Goal: Information Seeking & Learning: Learn about a topic

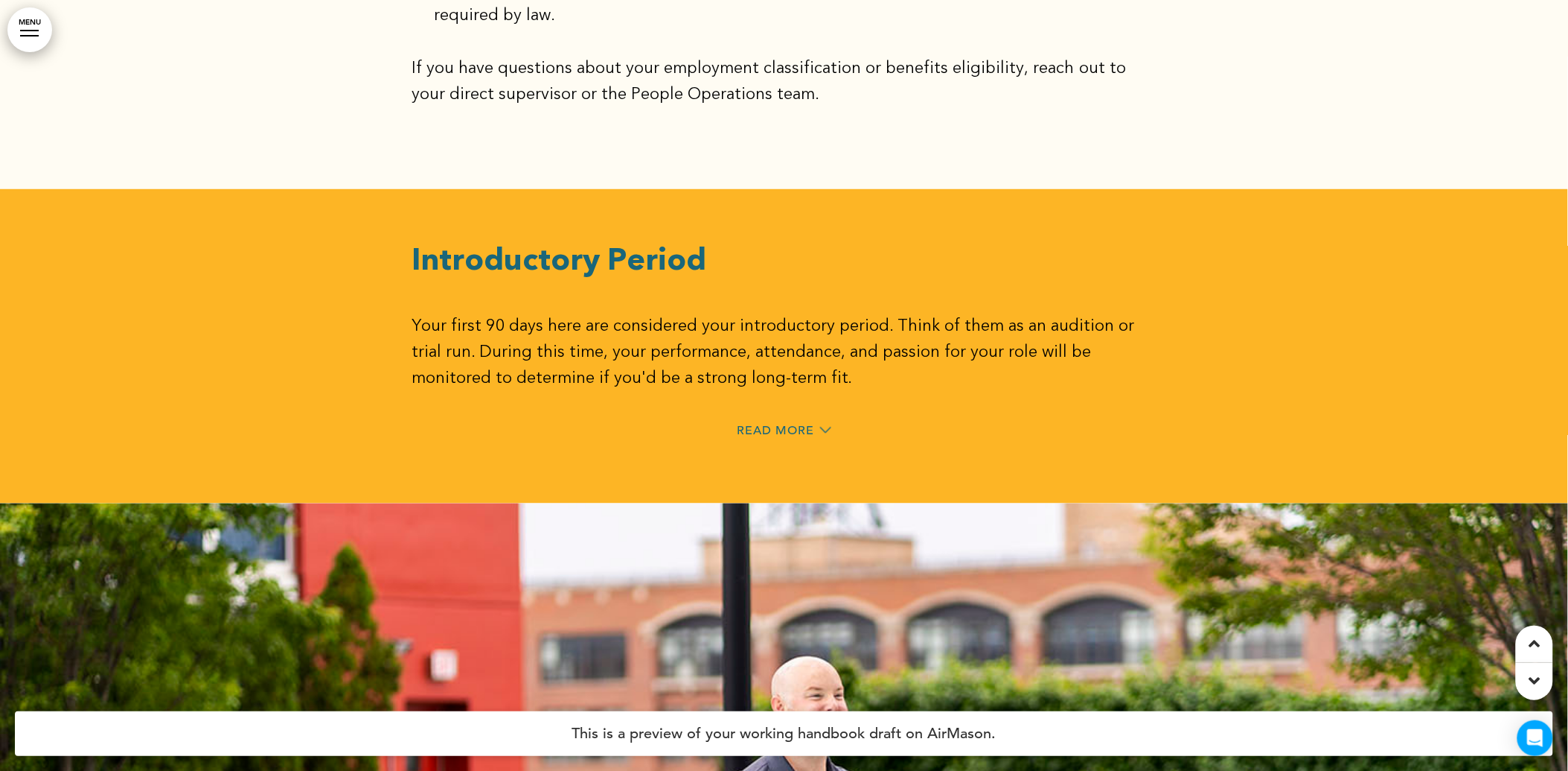
scroll to position [10341, 0]
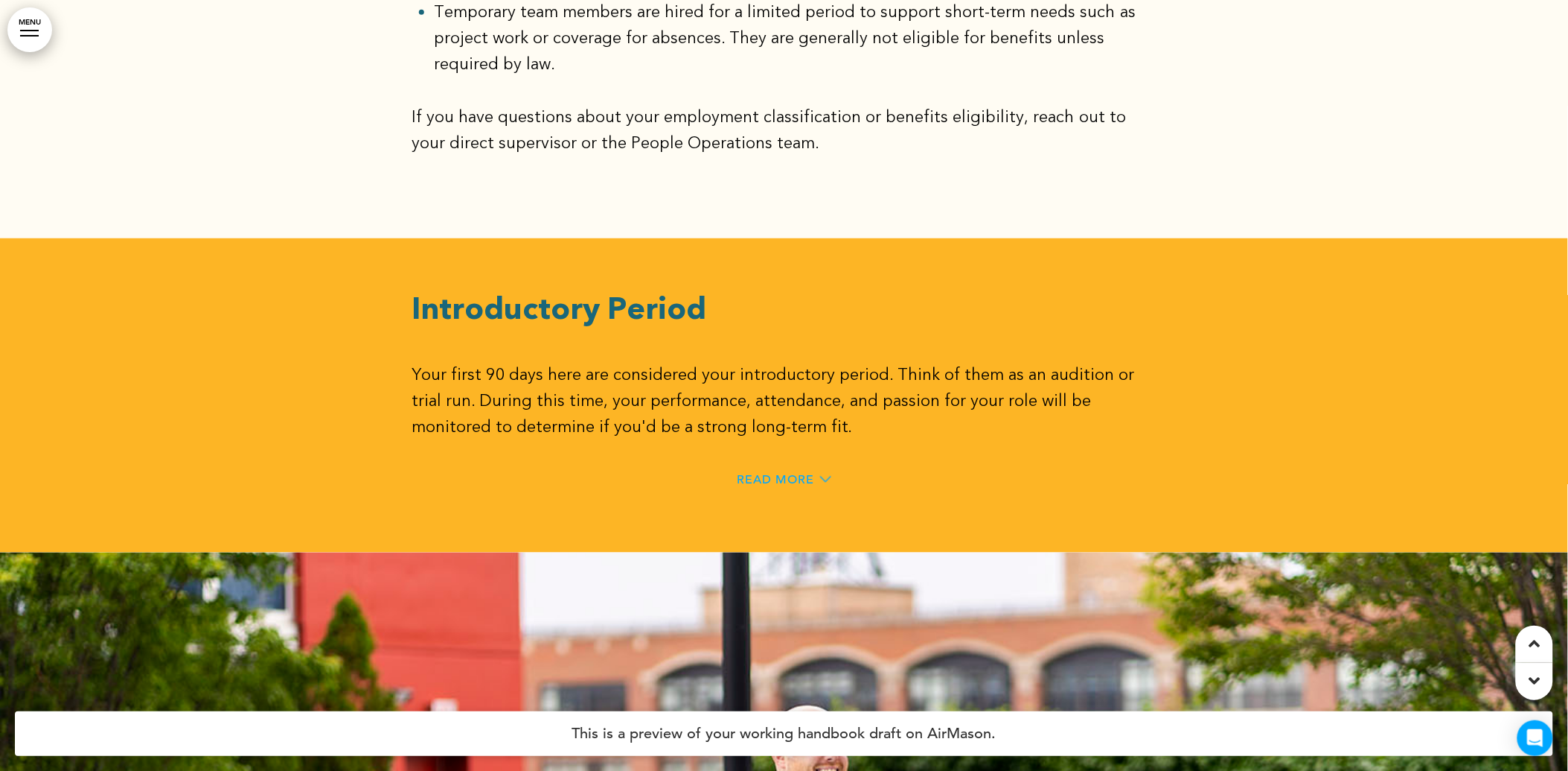
click at [809, 473] on span "Read More" at bounding box center [777, 479] width 78 height 12
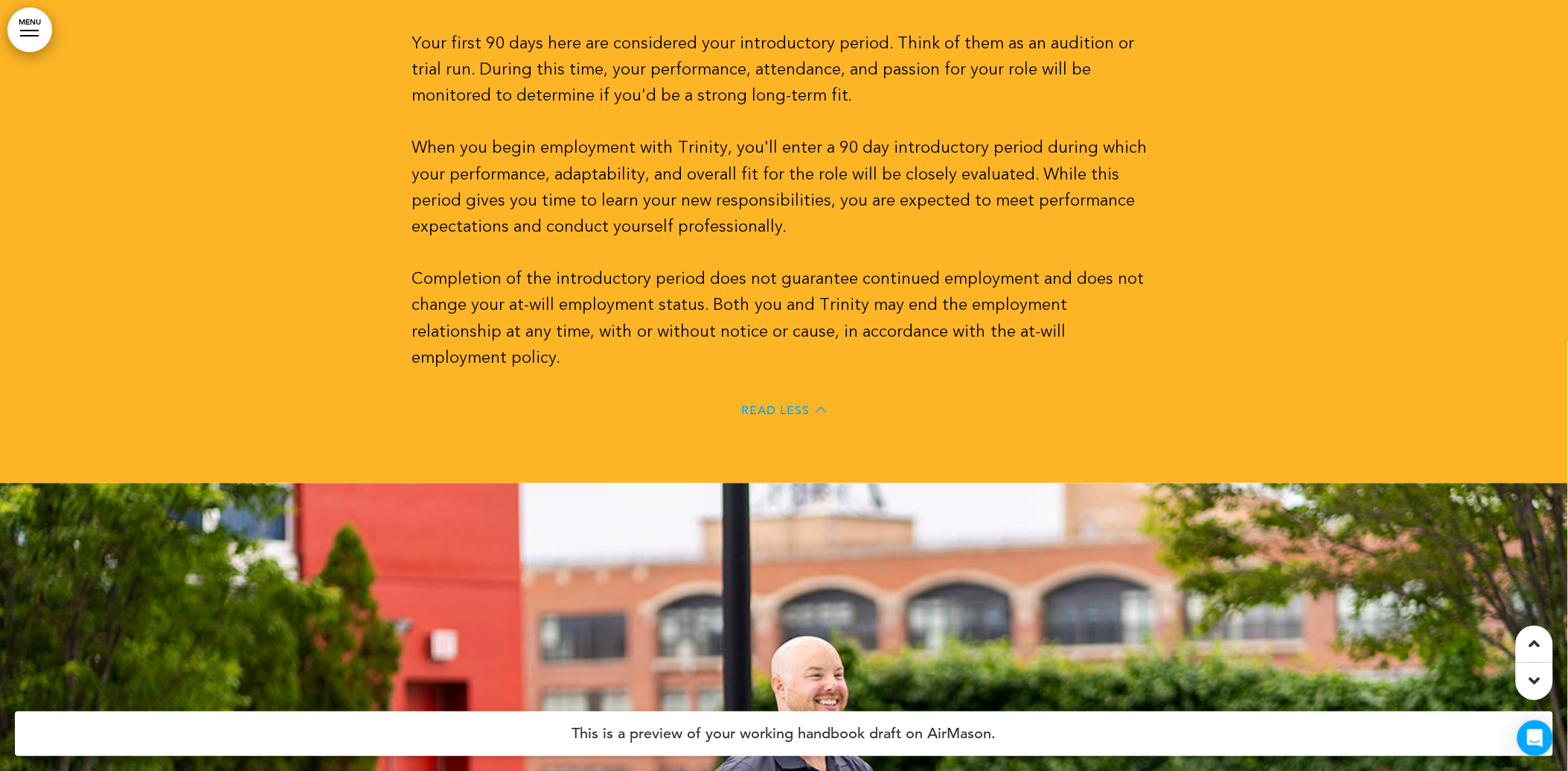
click at [785, 404] on span "Read Less" at bounding box center [776, 410] width 68 height 12
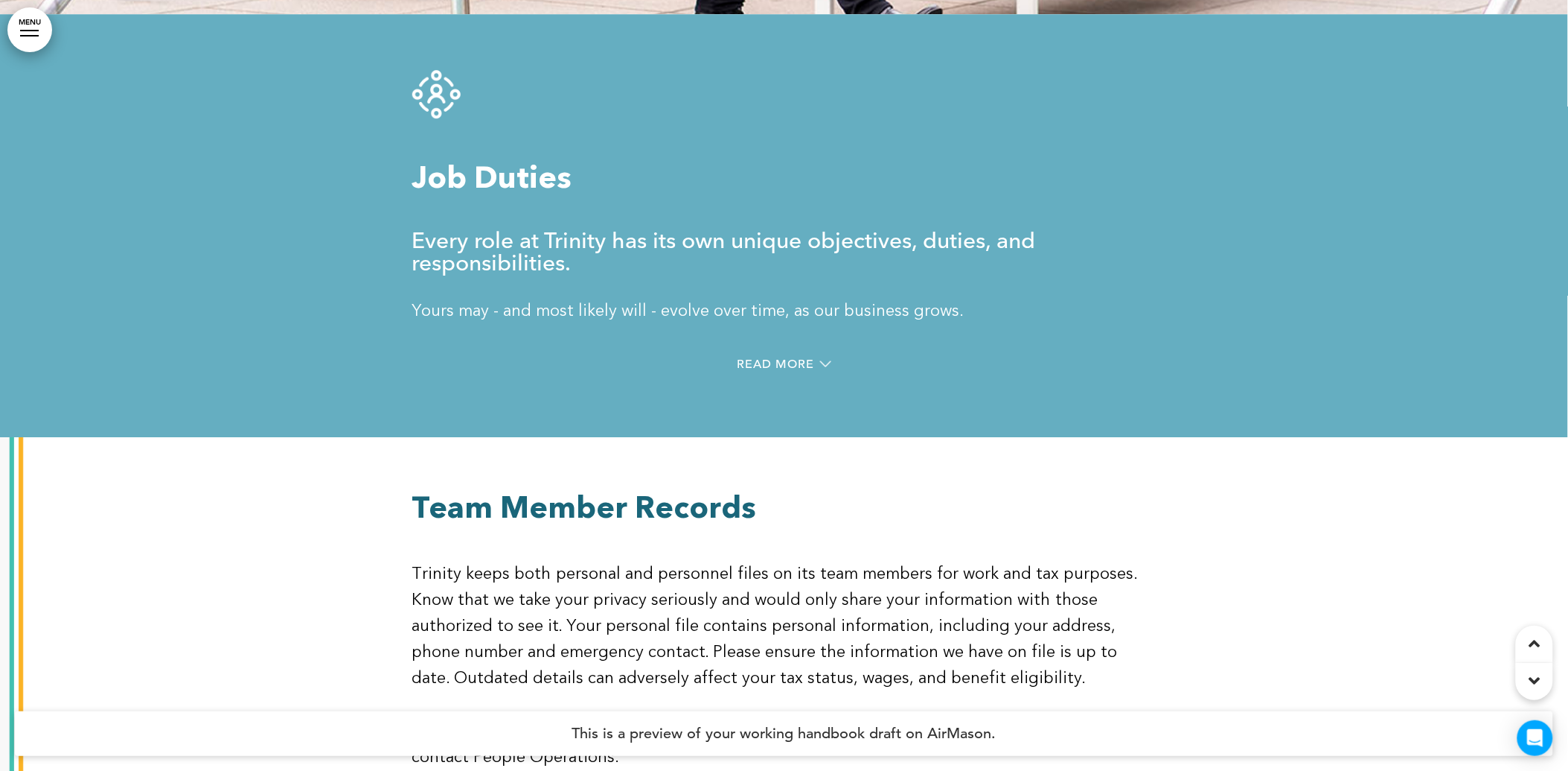
scroll to position [11657, 0]
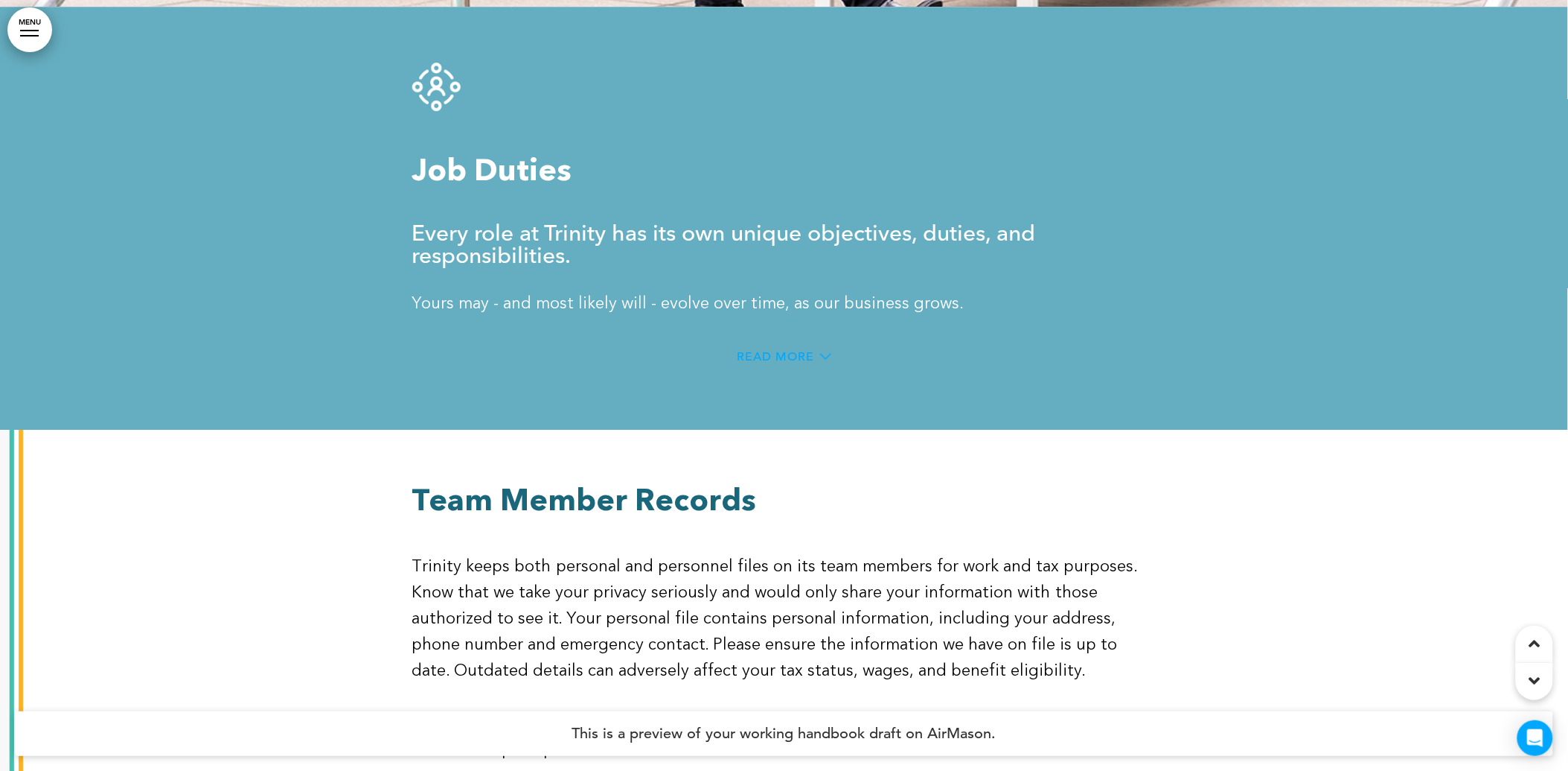
click at [803, 351] on span "Read More" at bounding box center [777, 357] width 78 height 12
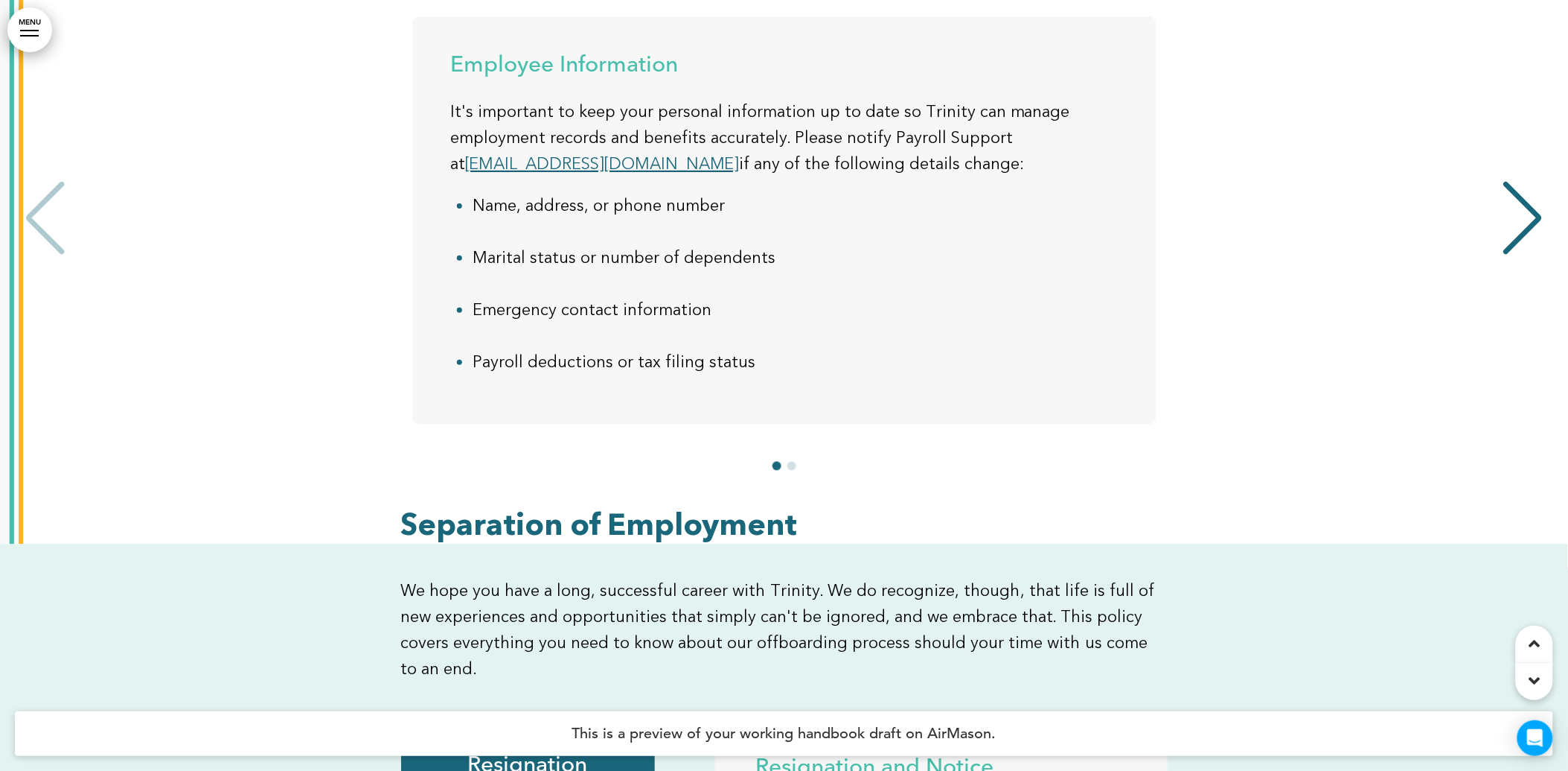
scroll to position [12815, 0]
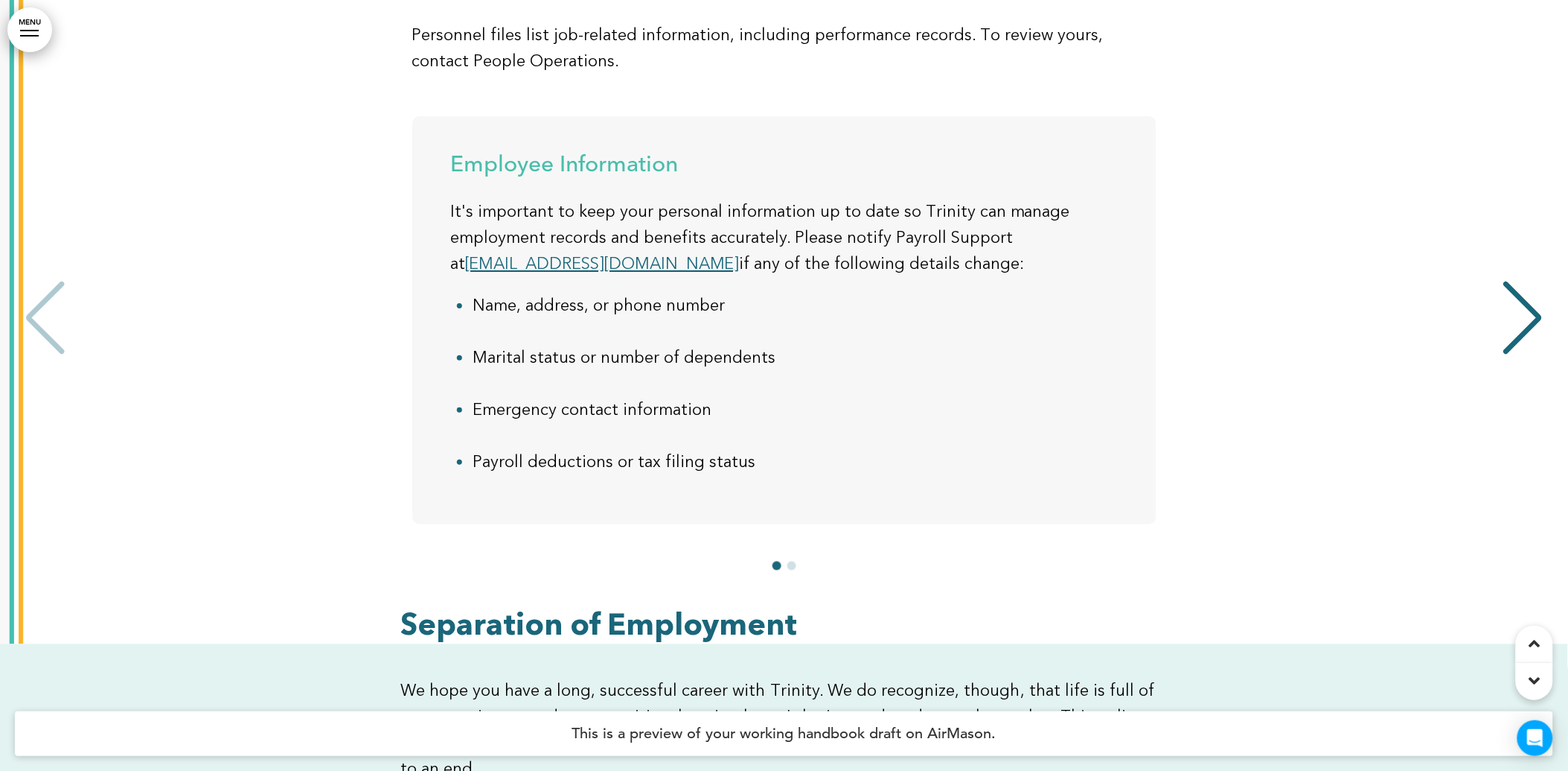
click at [1512, 303] on div "Next slide" at bounding box center [1523, 319] width 46 height 74
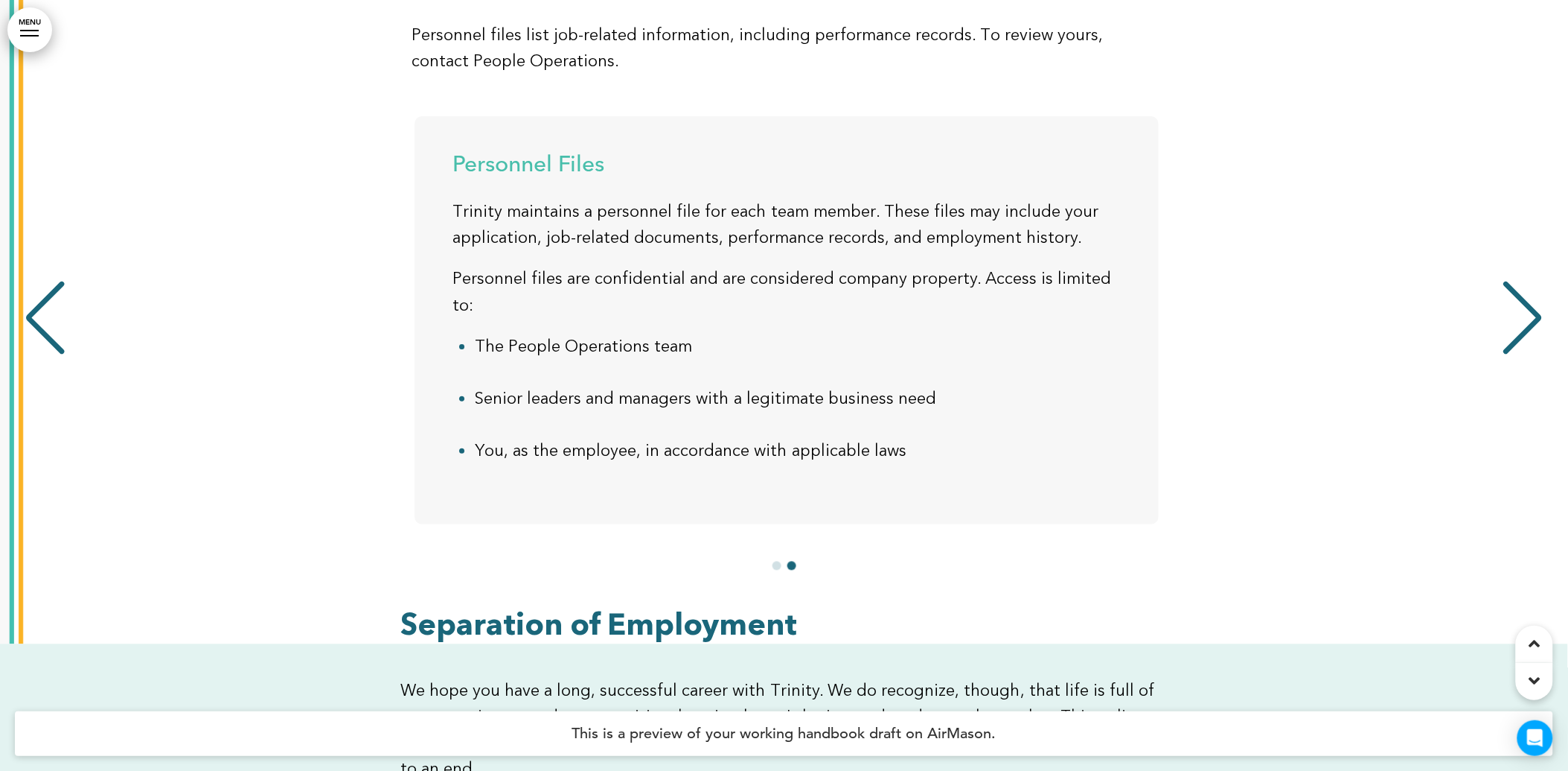
scroll to position [0, 1546]
click at [1143, 385] on div "Personnel Files [PERSON_NAME] maintains a personnel file for each team member. …" at bounding box center [785, 320] width 744 height 408
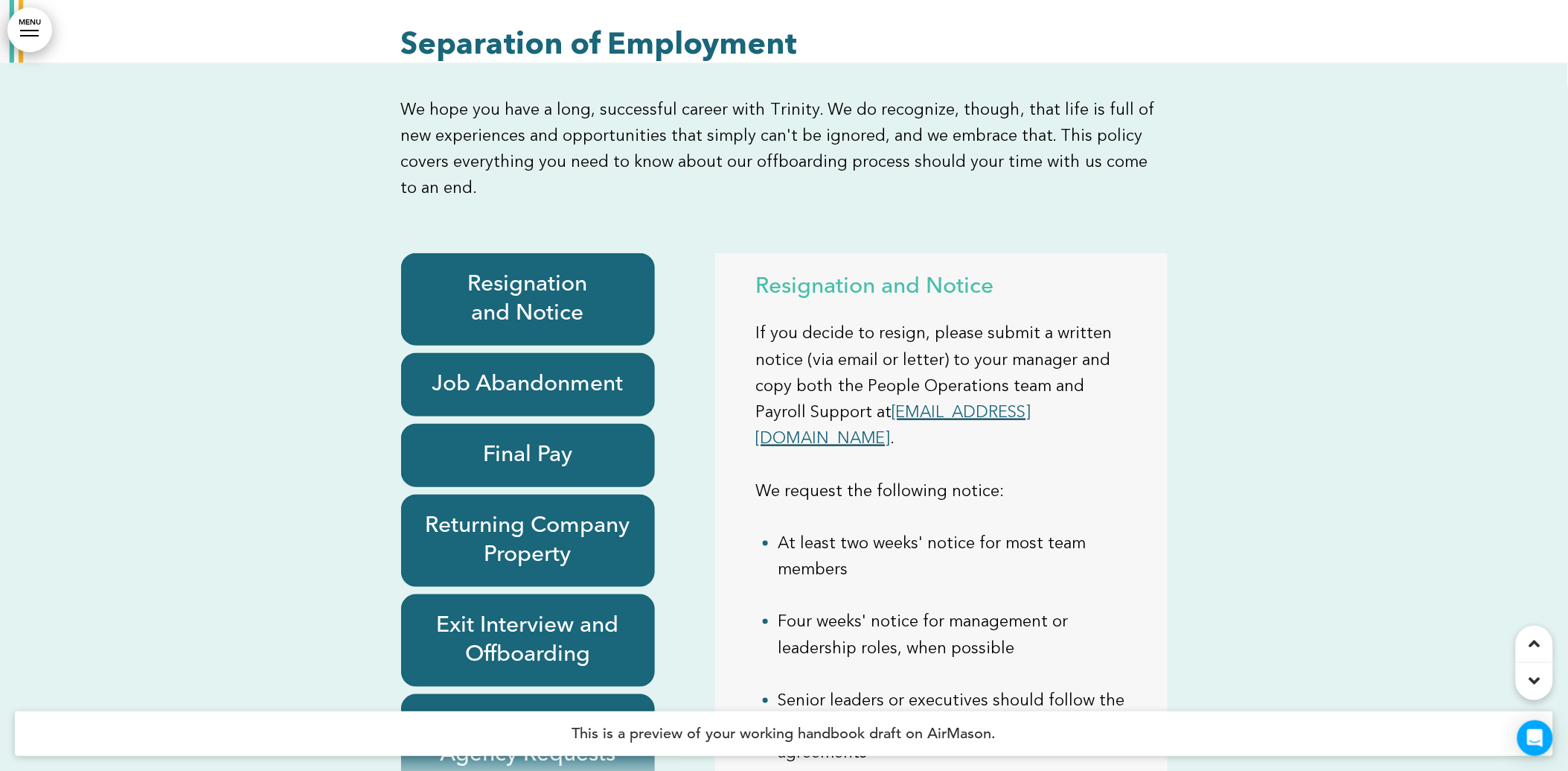
scroll to position [13395, 0]
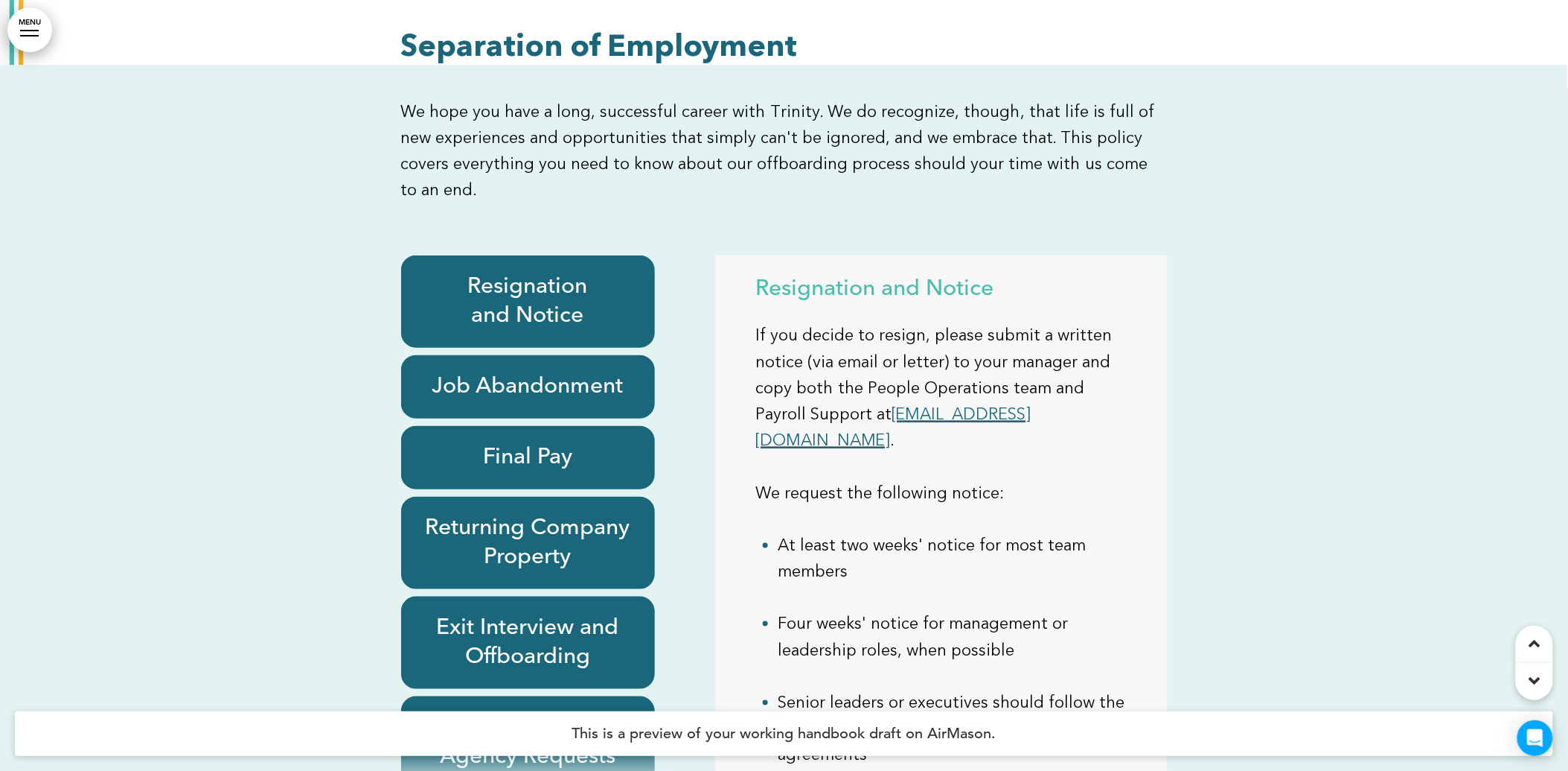
click at [552, 331] on h6 "Resignation and Notice" at bounding box center [528, 301] width 219 height 58
click at [573, 419] on div "Job Abandonment" at bounding box center [528, 386] width 254 height 63
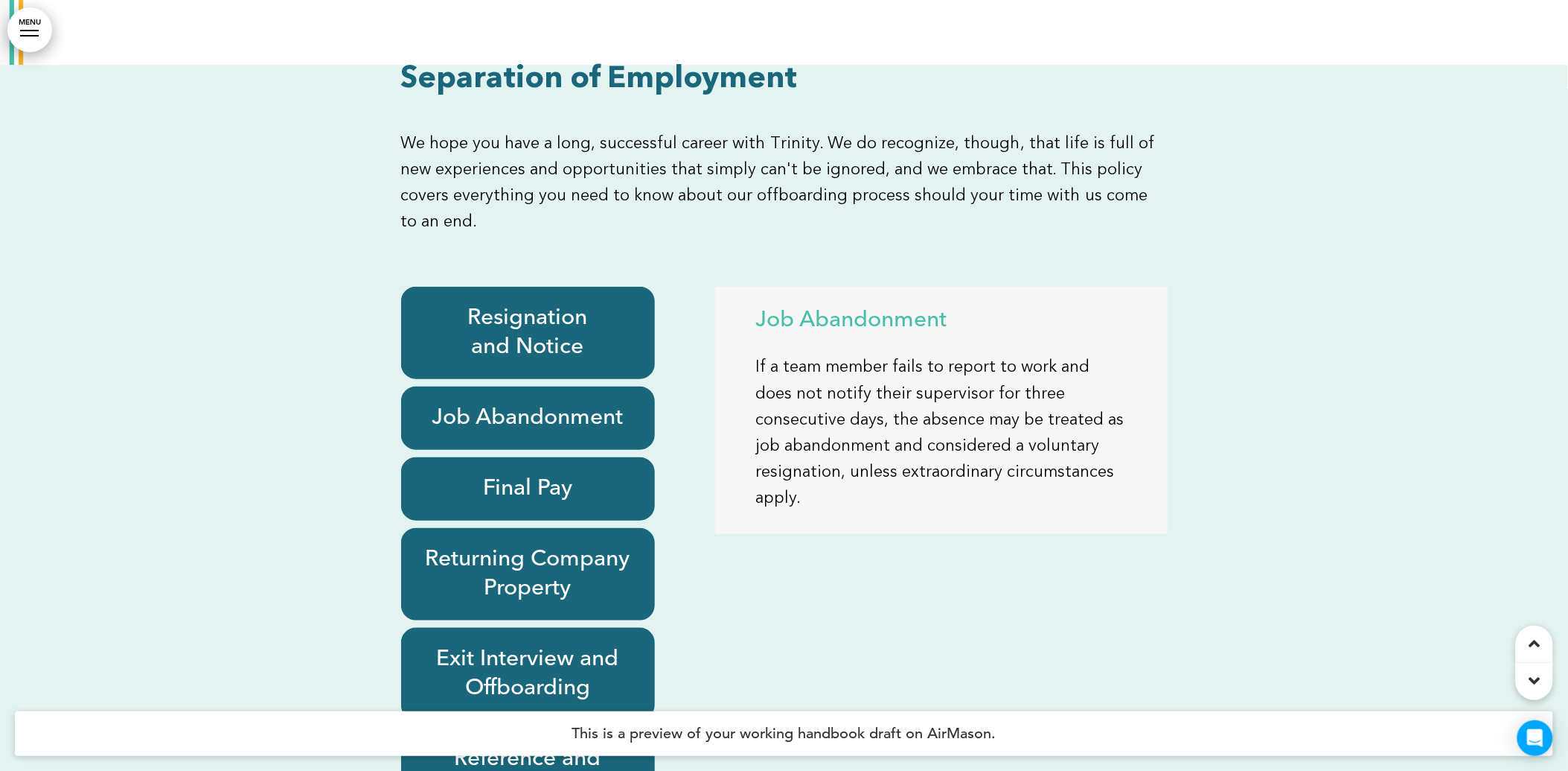
click at [564, 503] on h6 "Final Pay" at bounding box center [528, 489] width 219 height 29
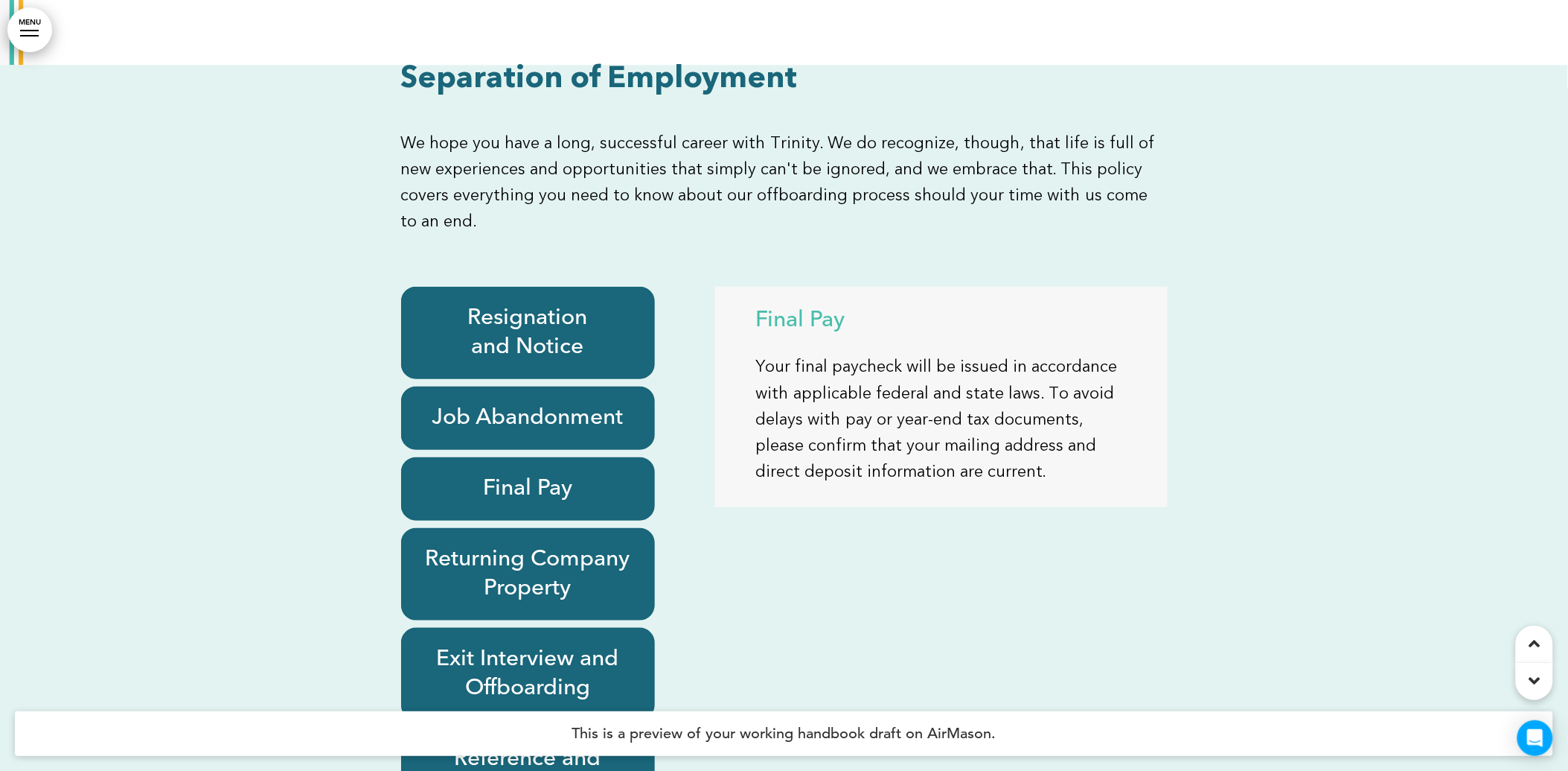
scroll to position [248, 0]
click at [538, 545] on h6 "Returning Company Property" at bounding box center [528, 573] width 219 height 58
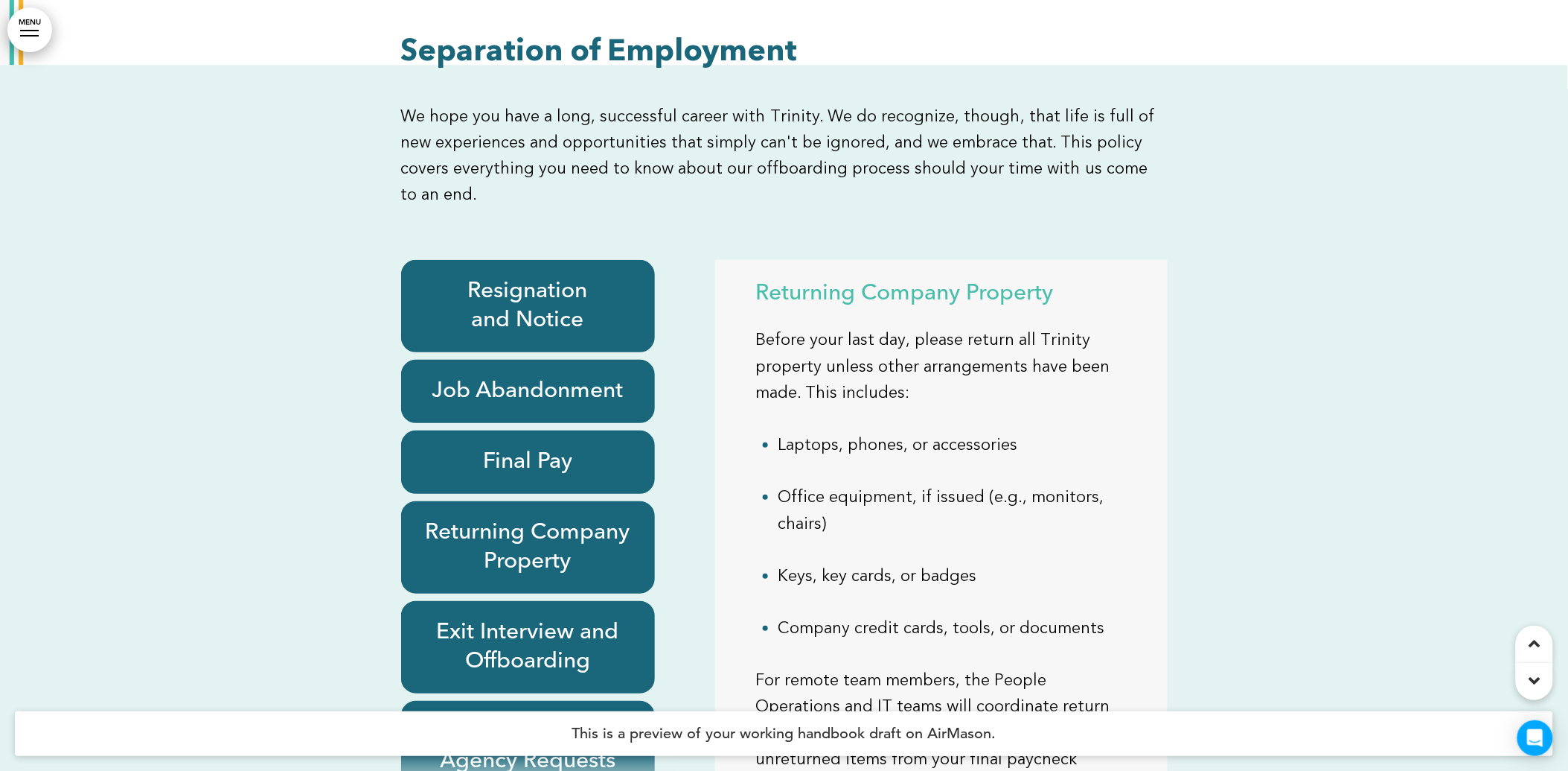
click at [582, 618] on h6 "Exit Interview and Offboarding" at bounding box center [528, 647] width 219 height 58
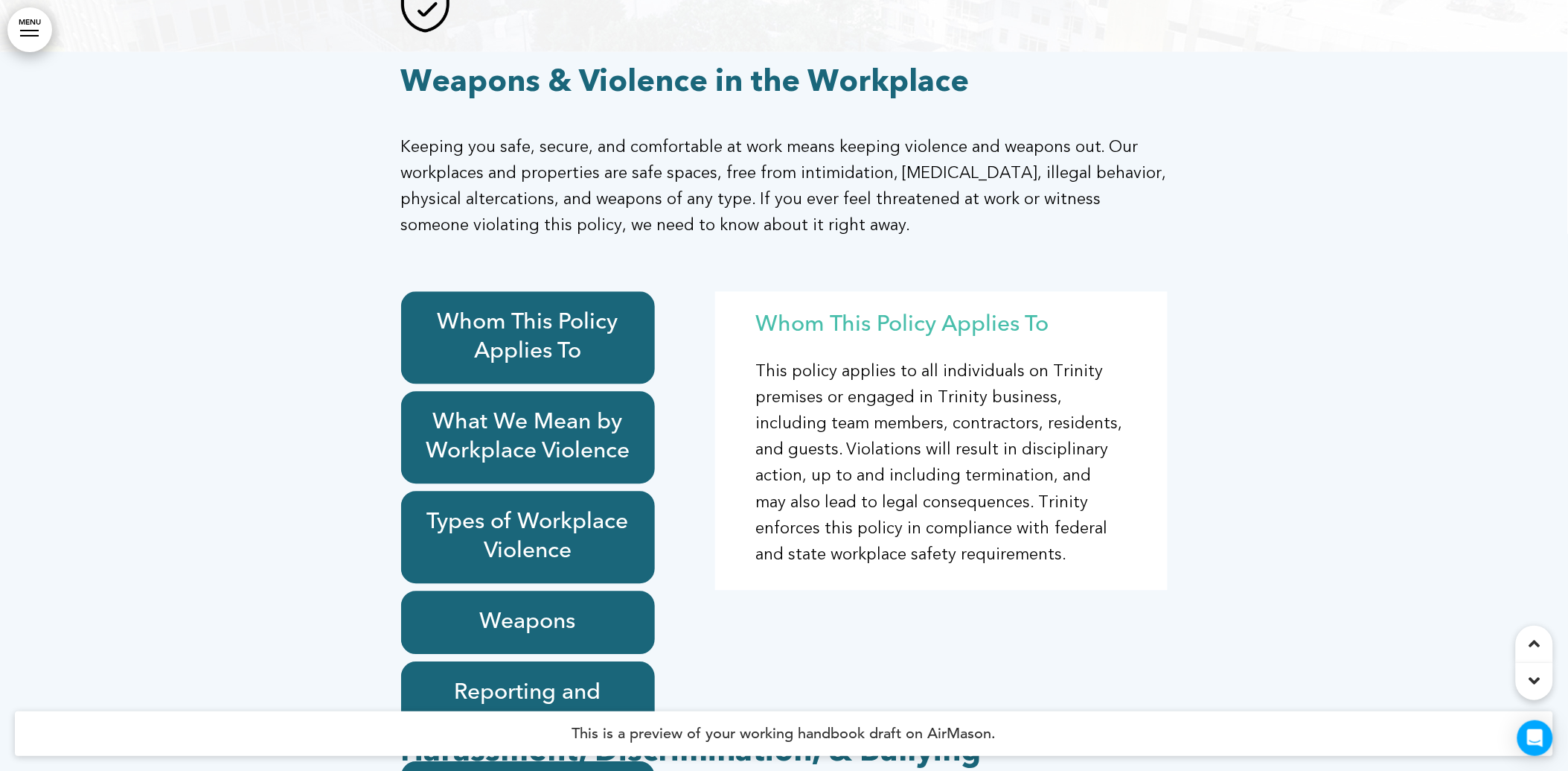
scroll to position [15132, 0]
click at [582, 466] on h6 "What We Mean by Workplace Violence" at bounding box center [528, 437] width 219 height 58
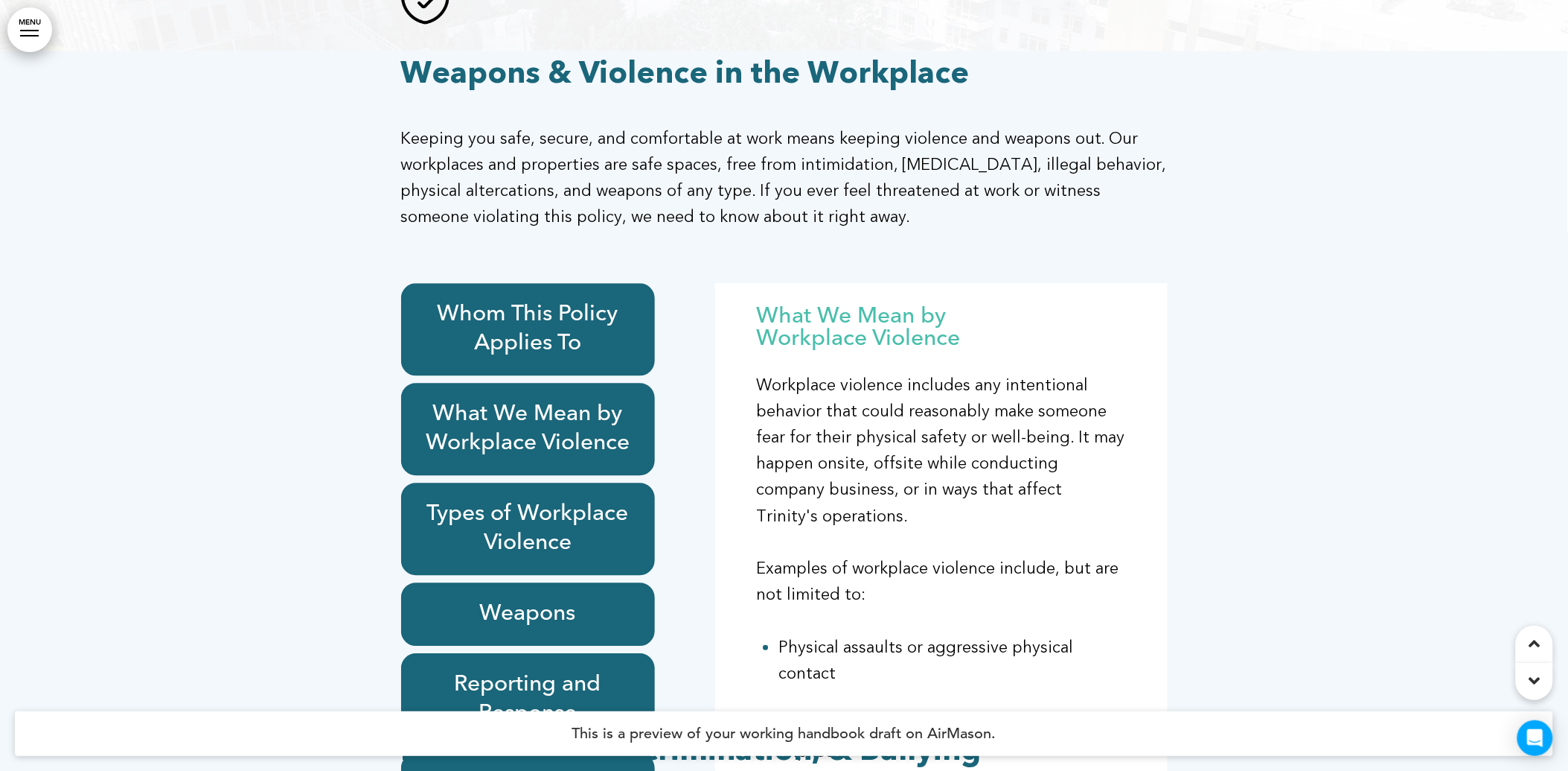
click at [567, 576] on div "Types of Workplace Violence" at bounding box center [528, 529] width 254 height 92
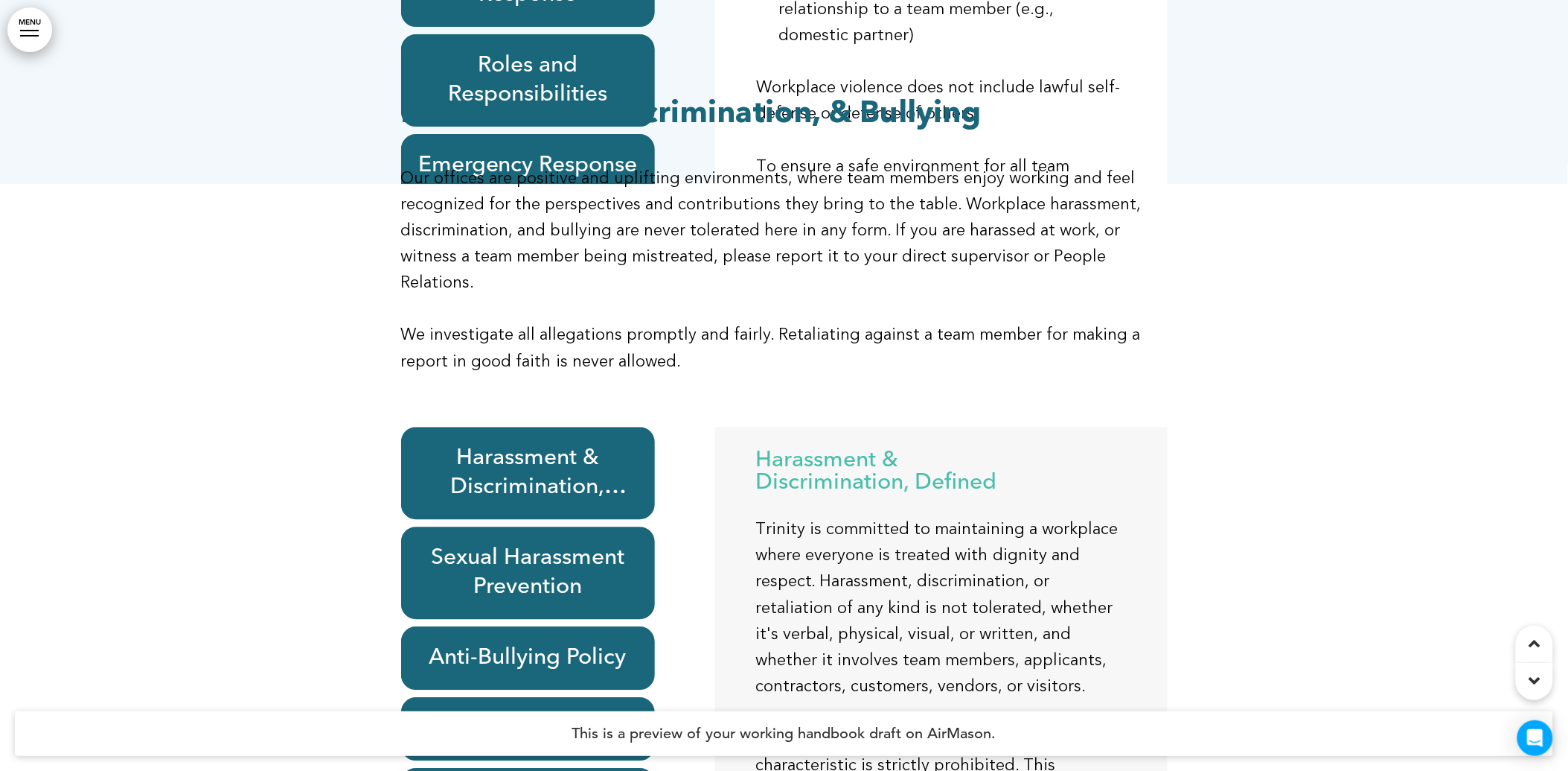
scroll to position [15877, 0]
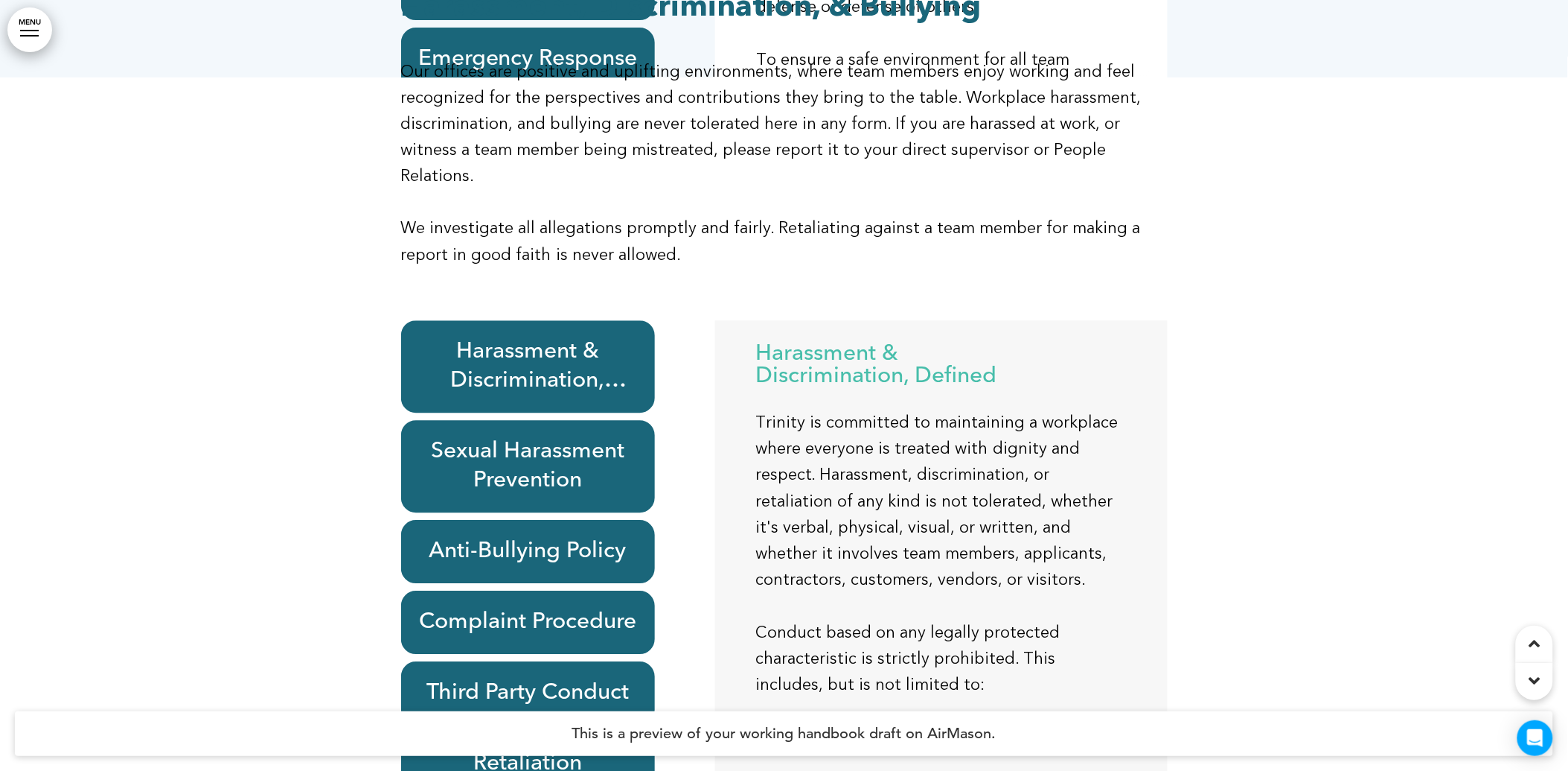
click at [494, 495] on h6 "Sexual Harassment Prevention" at bounding box center [528, 465] width 219 height 58
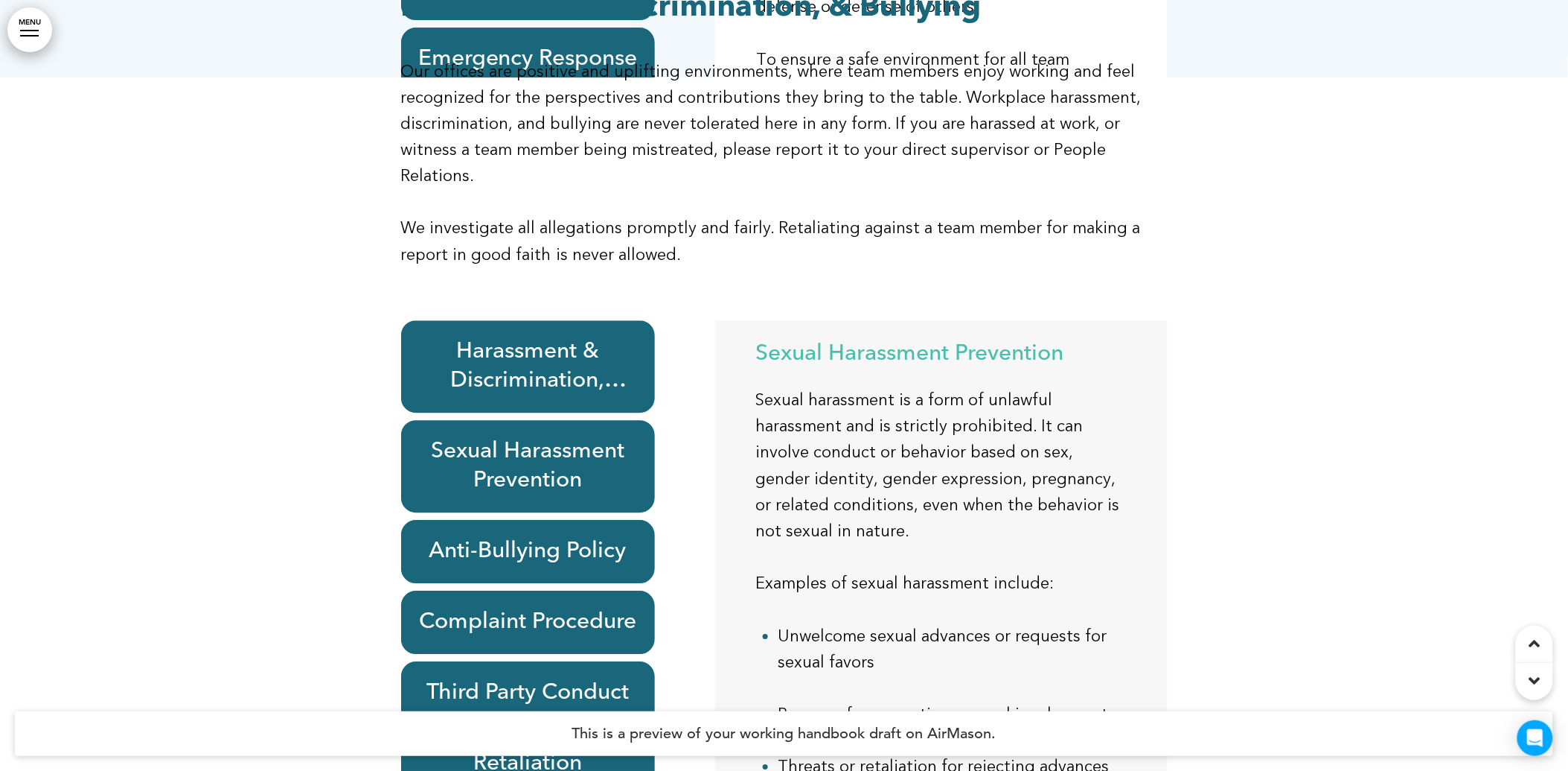
click at [524, 583] on div "Anti-Bullying Policy" at bounding box center [528, 551] width 254 height 63
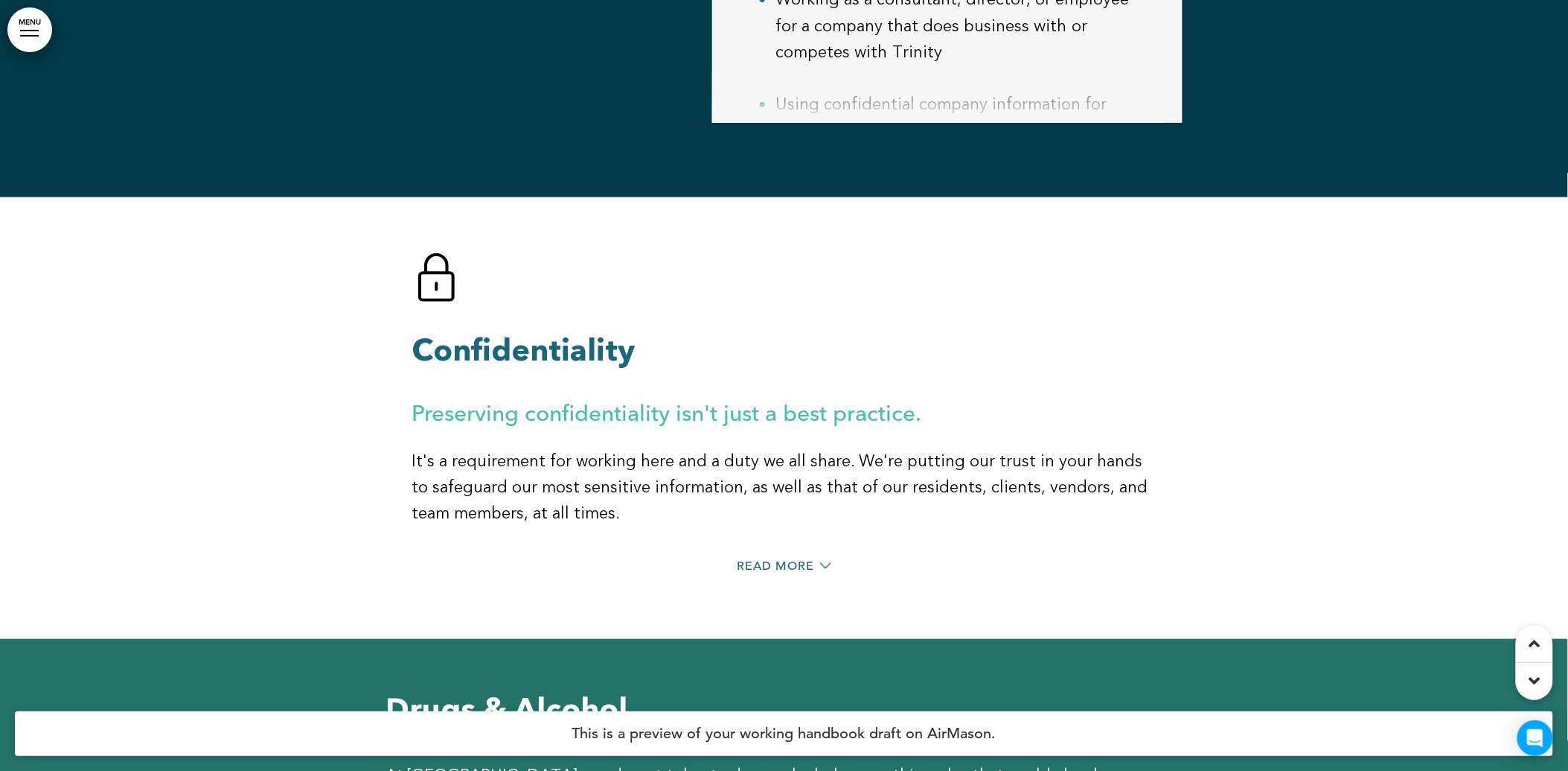
scroll to position [18358, 0]
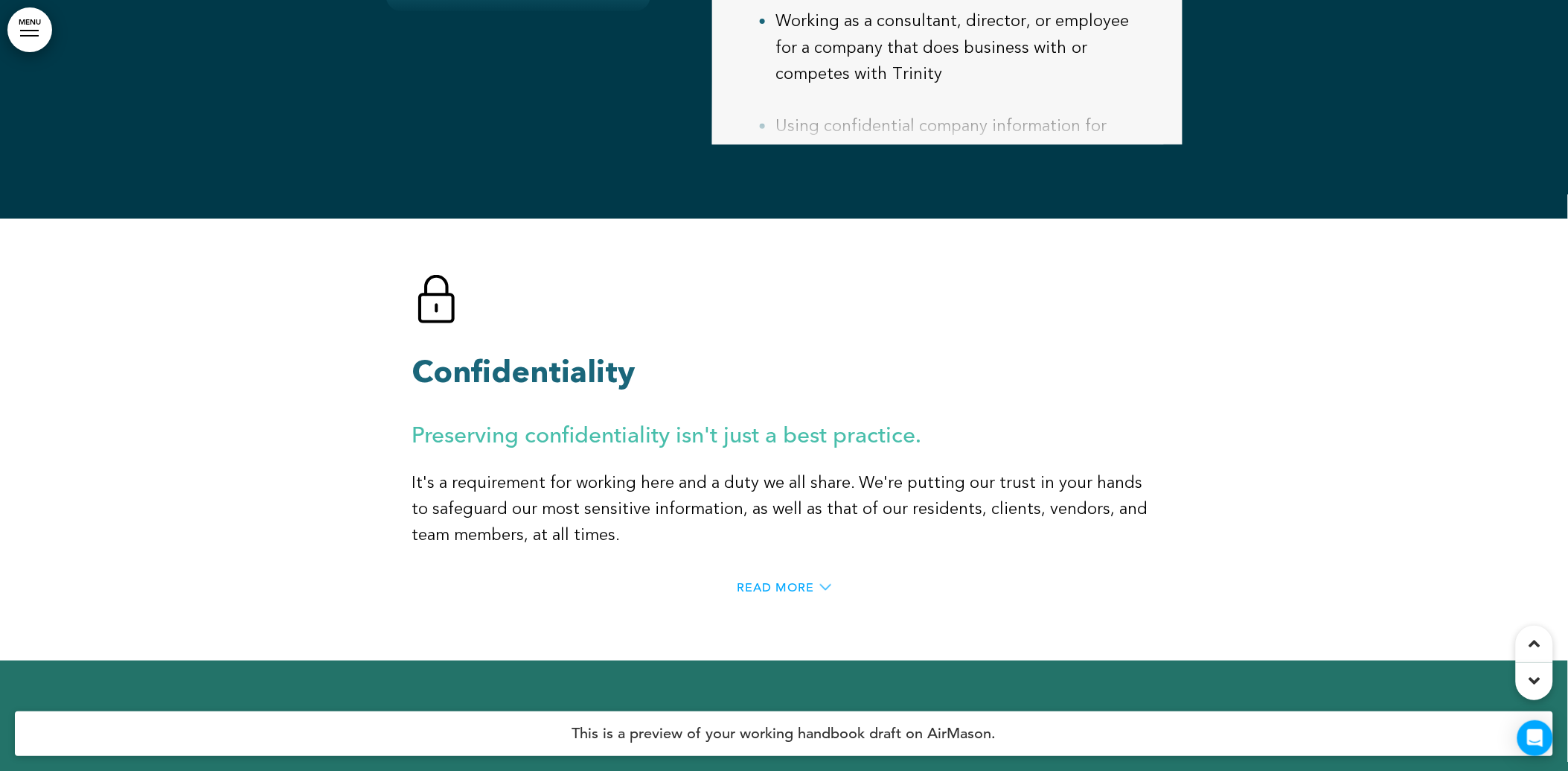
click at [752, 582] on span "Read More" at bounding box center [777, 588] width 78 height 12
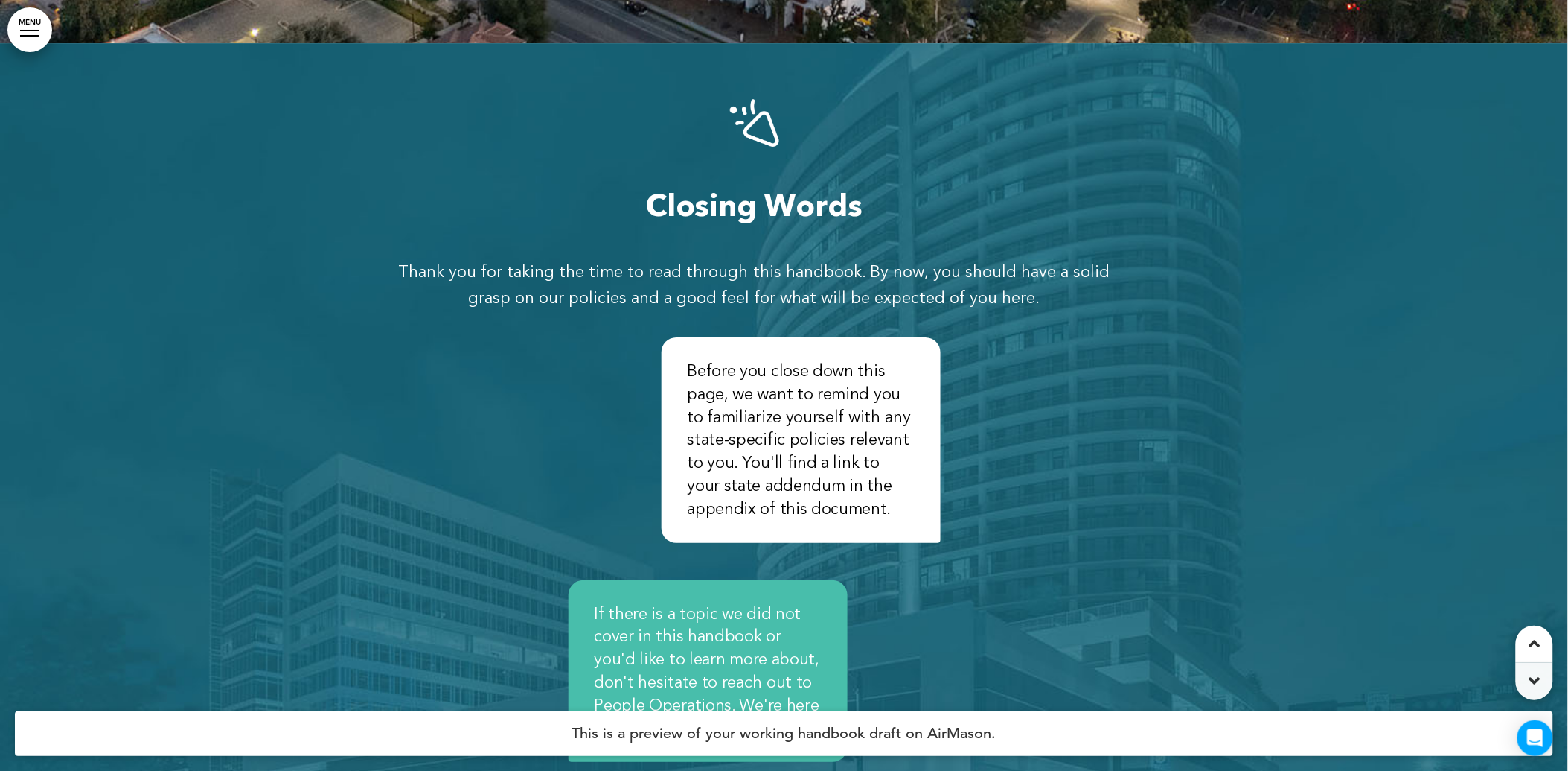
scroll to position [54371, 0]
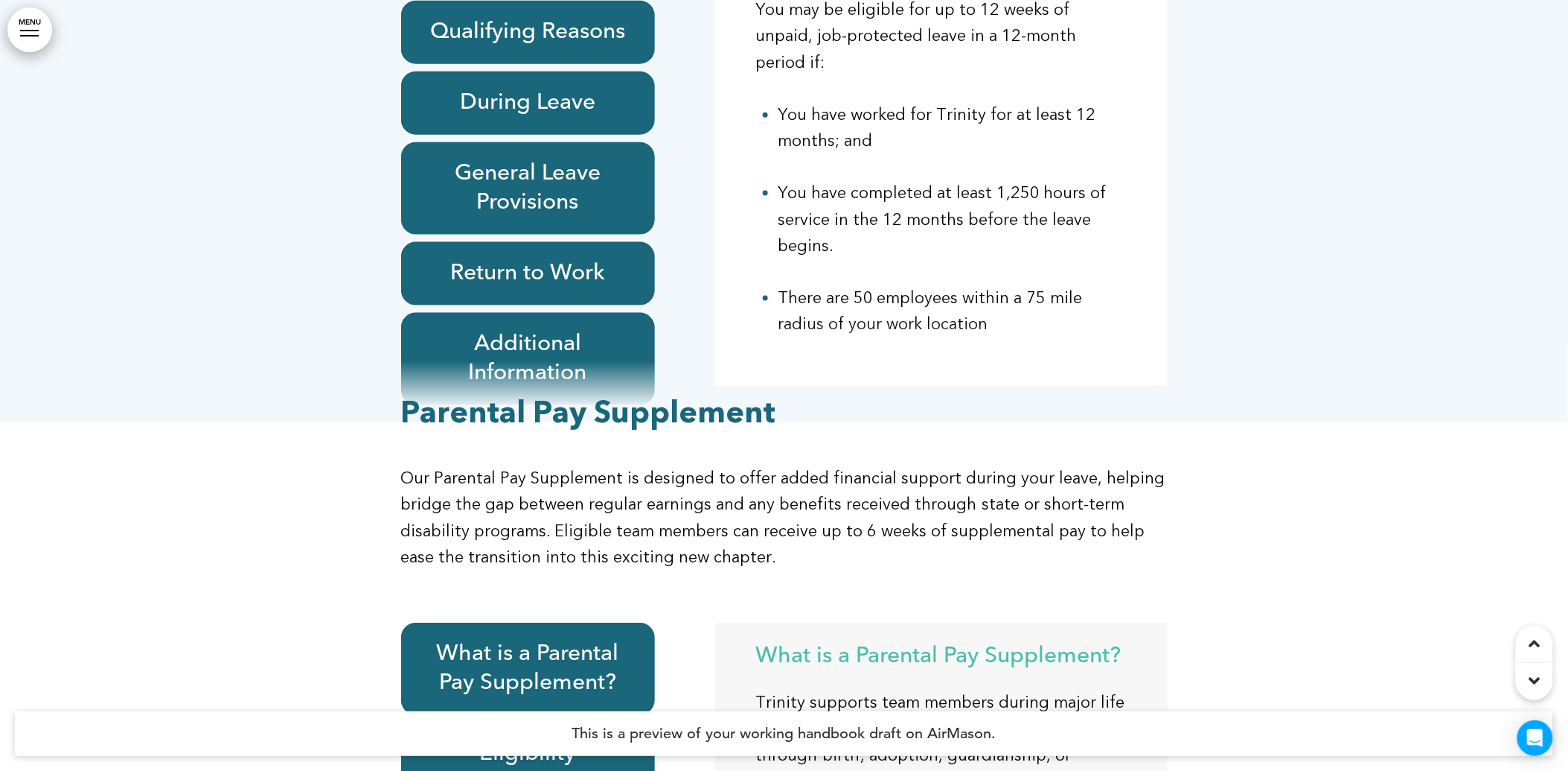
scroll to position [49075, 0]
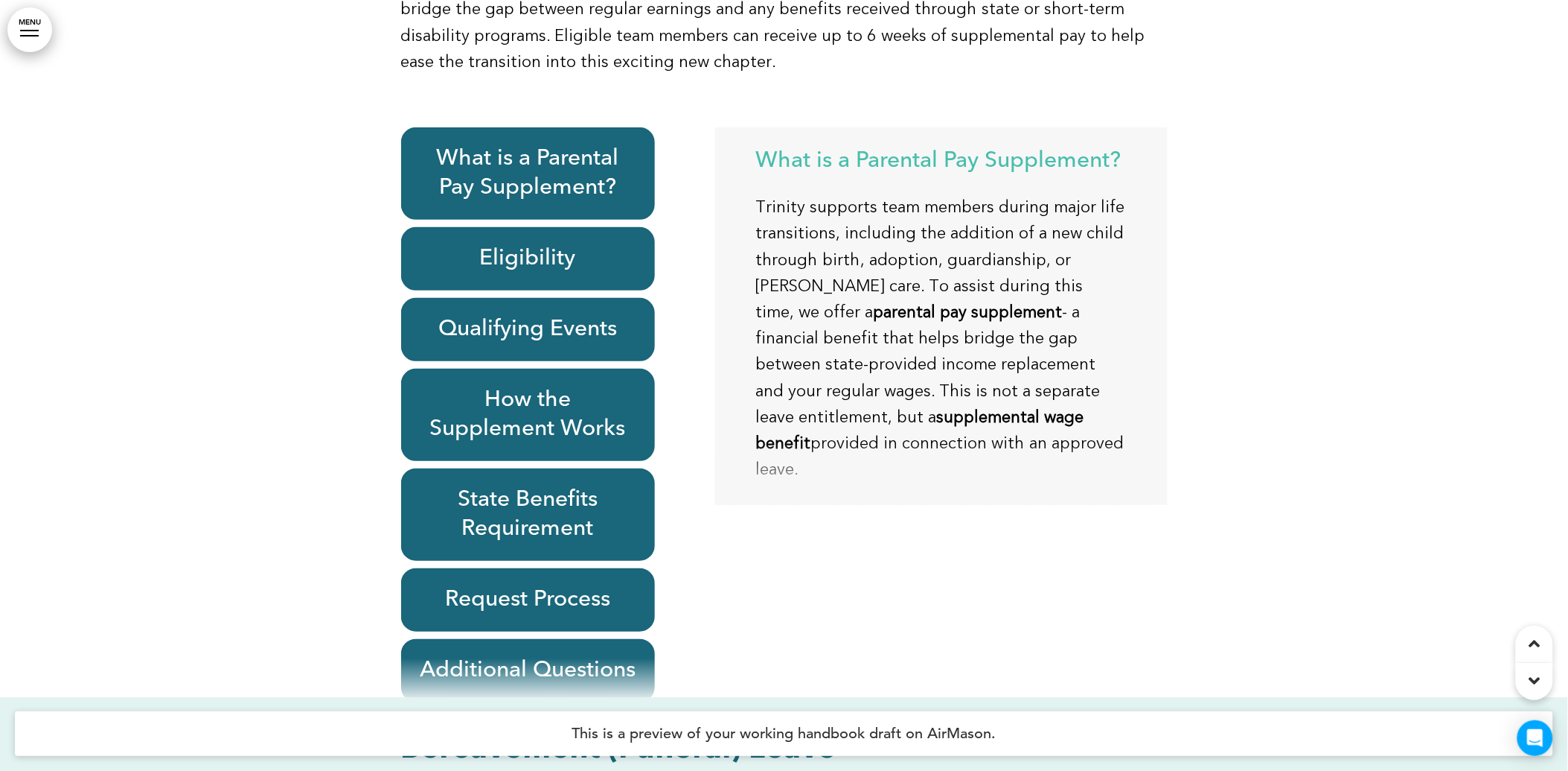
scroll to position [49572, 0]
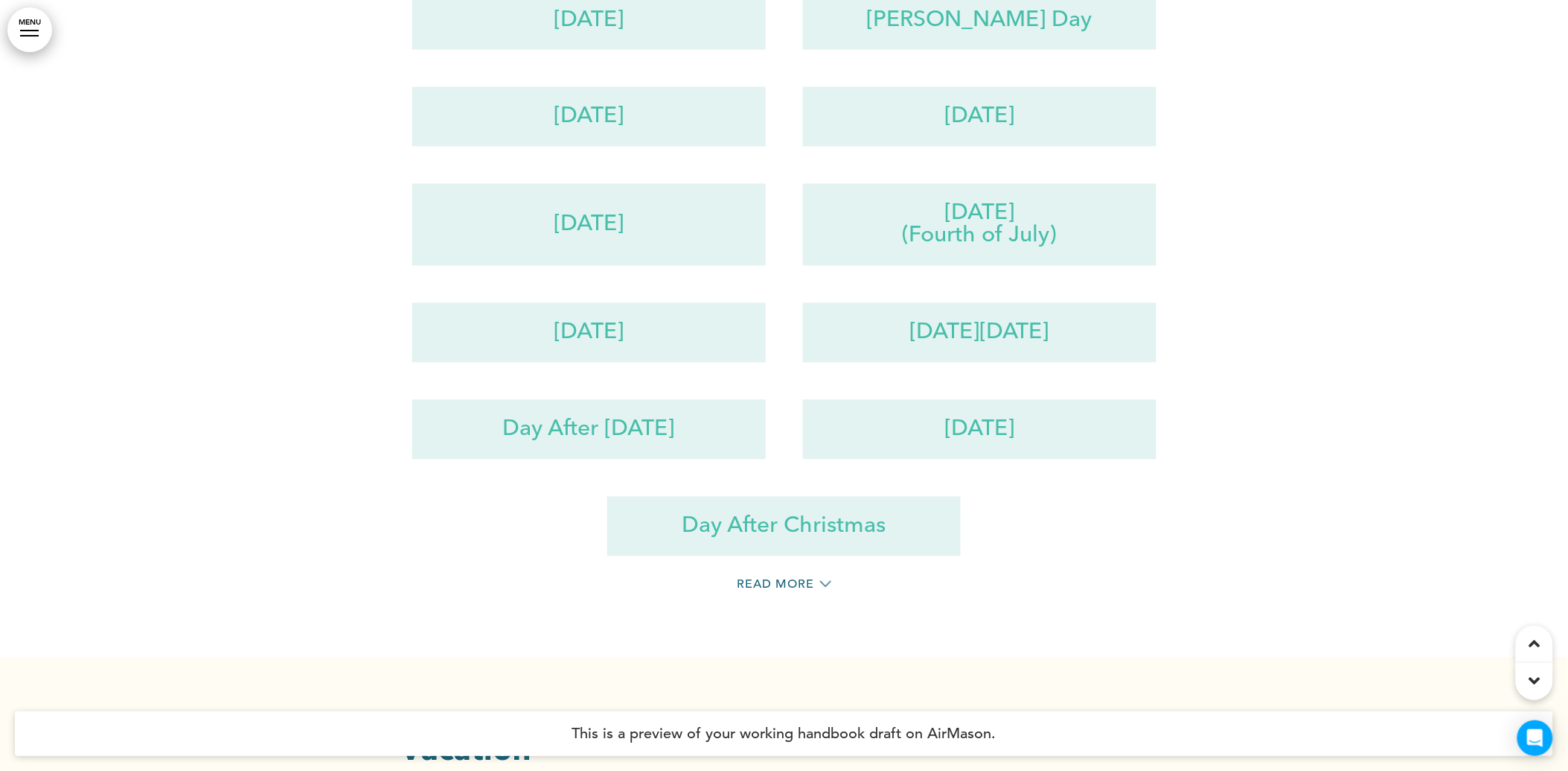
scroll to position [45353, 0]
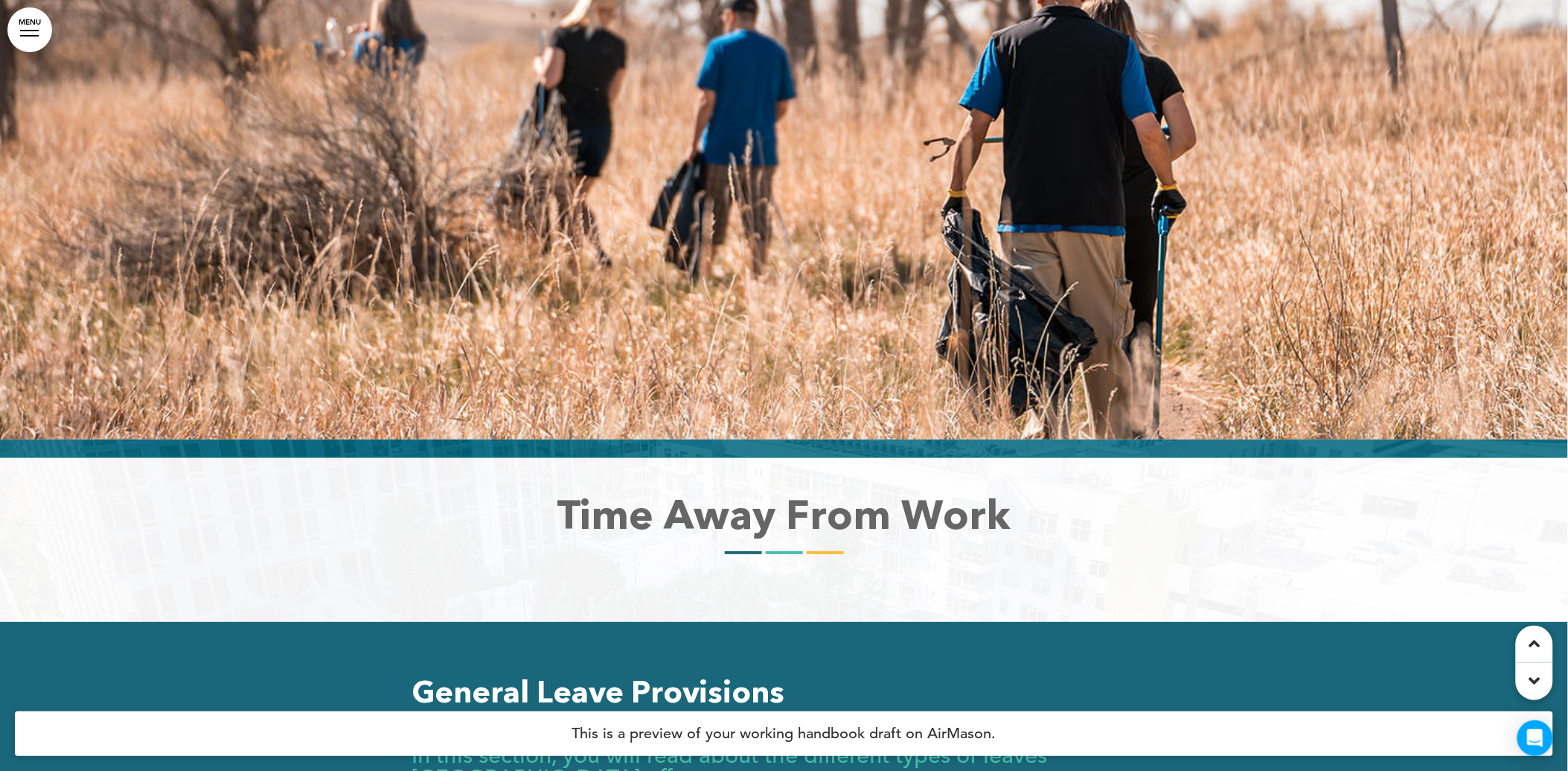
scroll to position [44112, 0]
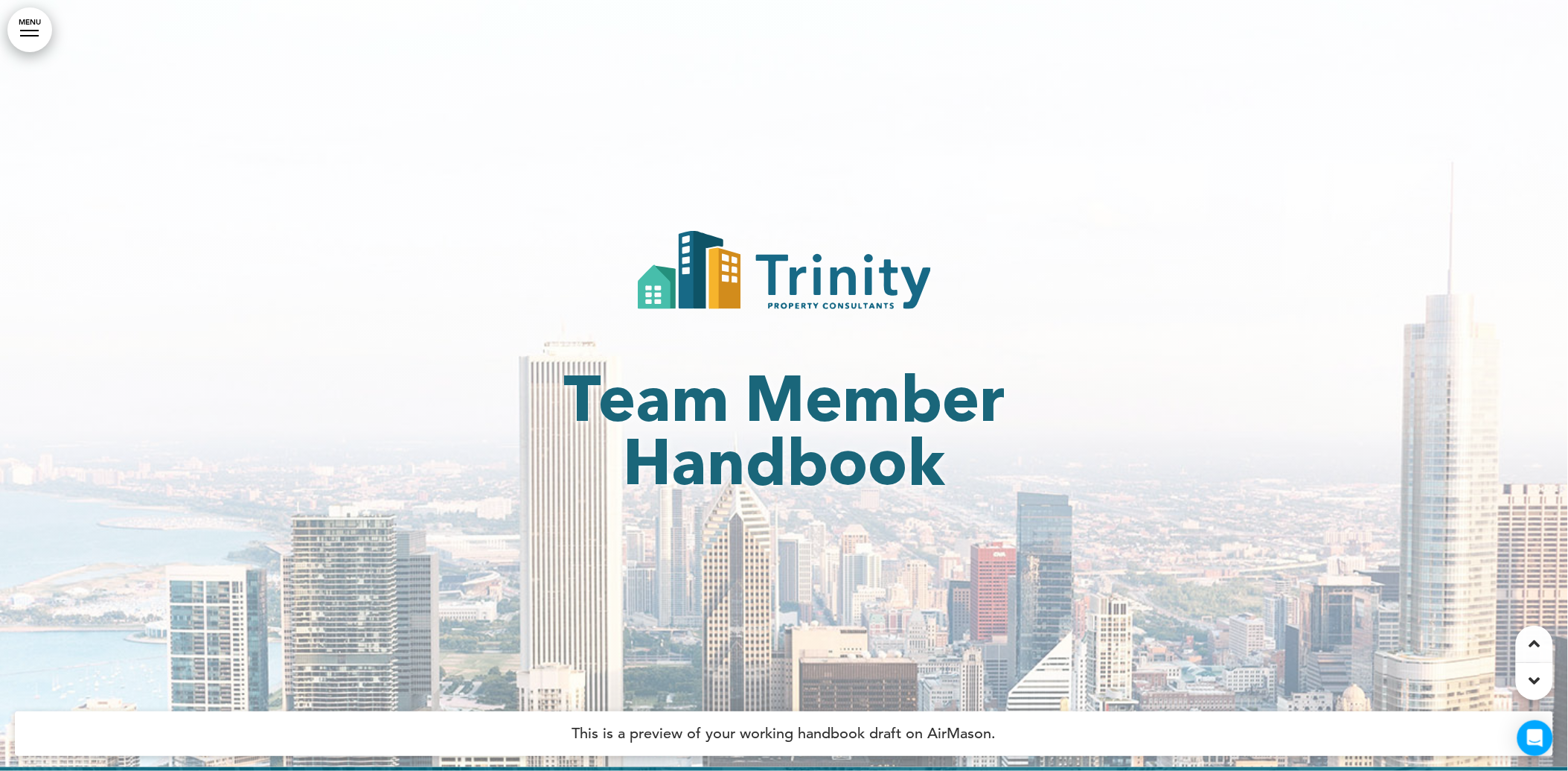
scroll to position [0, 0]
